Goal: Task Accomplishment & Management: Use online tool/utility

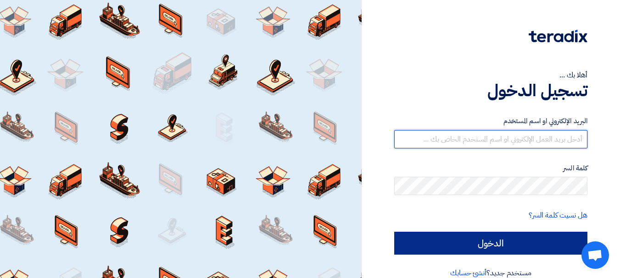
type input "[EMAIL_ADDRESS][DOMAIN_NAME]"
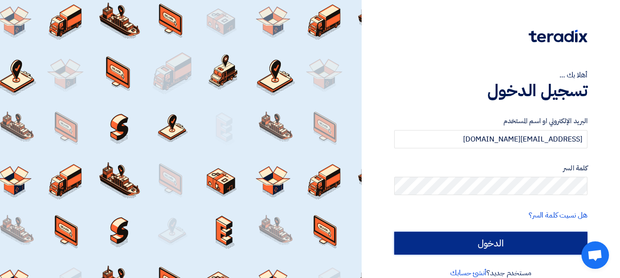
click at [510, 234] on input "الدخول" at bounding box center [490, 243] width 193 height 23
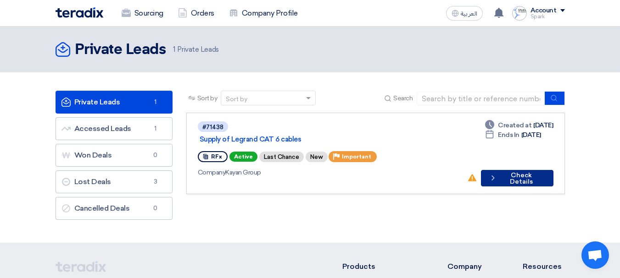
click at [505, 170] on button "Check details Check Details" at bounding box center [517, 178] width 72 height 17
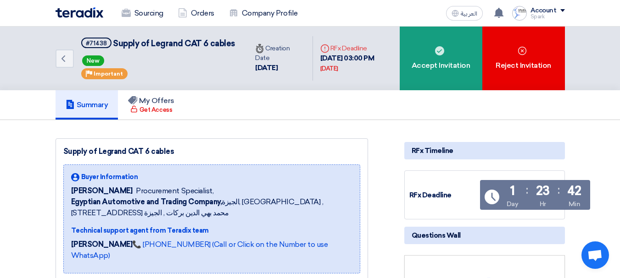
click at [90, 17] on img at bounding box center [79, 12] width 48 height 11
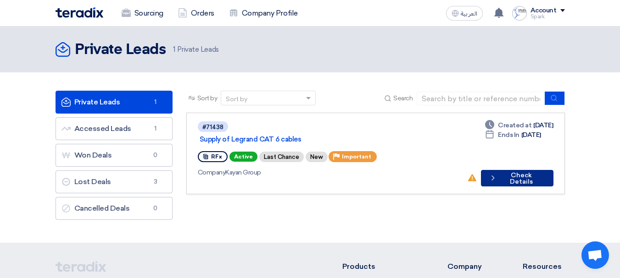
click at [521, 170] on button "Check details Check Details" at bounding box center [517, 178] width 72 height 17
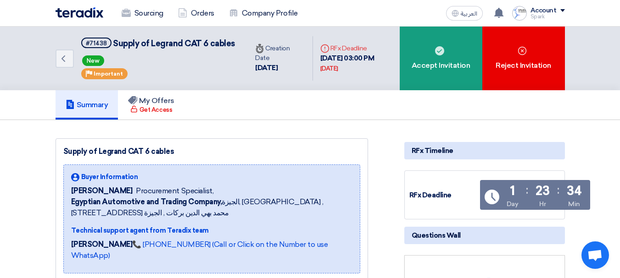
click at [78, 14] on img at bounding box center [79, 12] width 48 height 11
